Goal: Task Accomplishment & Management: Manage account settings

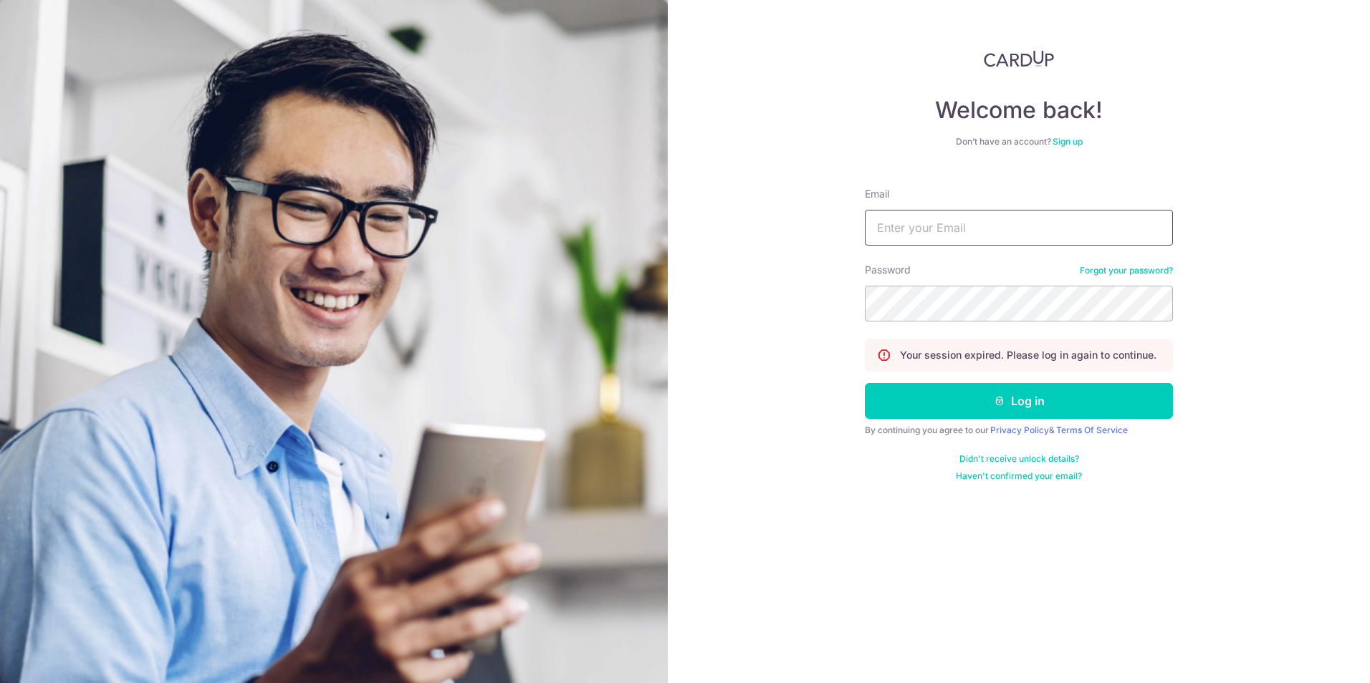
click at [1026, 227] on input "Email" at bounding box center [1019, 228] width 308 height 36
type input "[EMAIL_ADDRESS][DOMAIN_NAME]"
click at [865, 383] on button "Log in" at bounding box center [1019, 401] width 308 height 36
